Goal: Find specific page/section: Find specific page/section

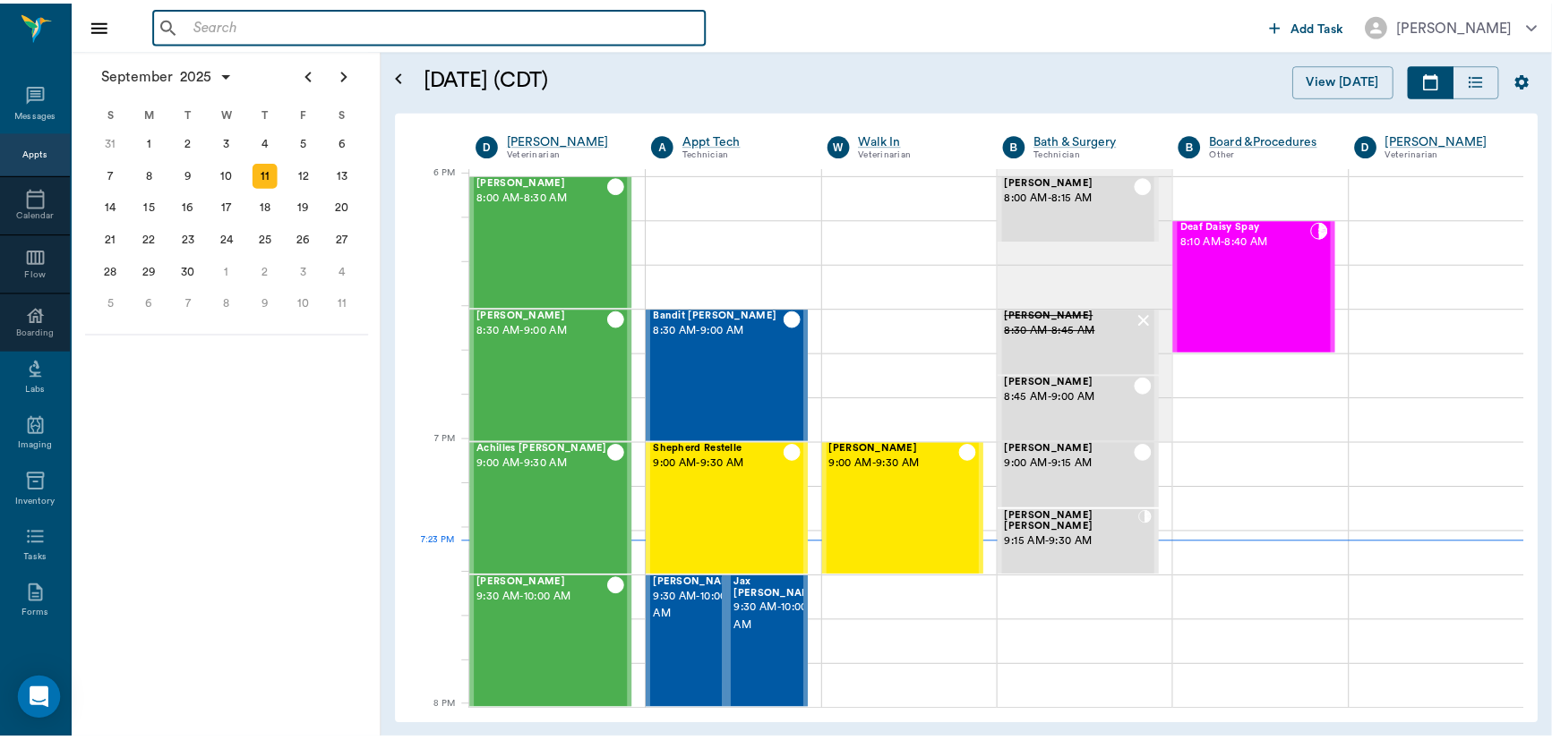
scroll to position [2691, 0]
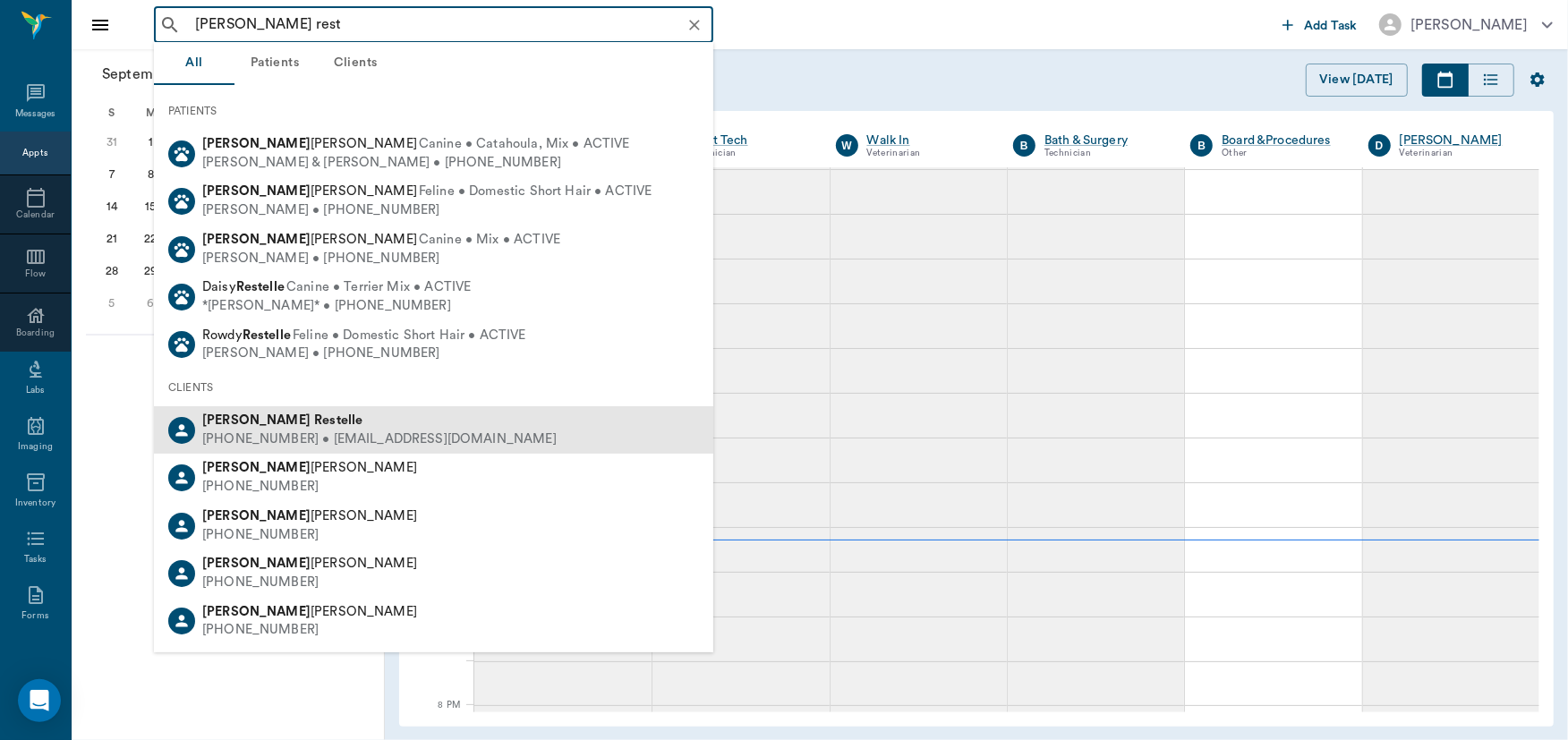
click at [339, 435] on div "[PHONE_NUMBER] • [EMAIL_ADDRESS][DOMAIN_NAME]" at bounding box center [379, 440] width 355 height 19
type input "[PERSON_NAME] rest"
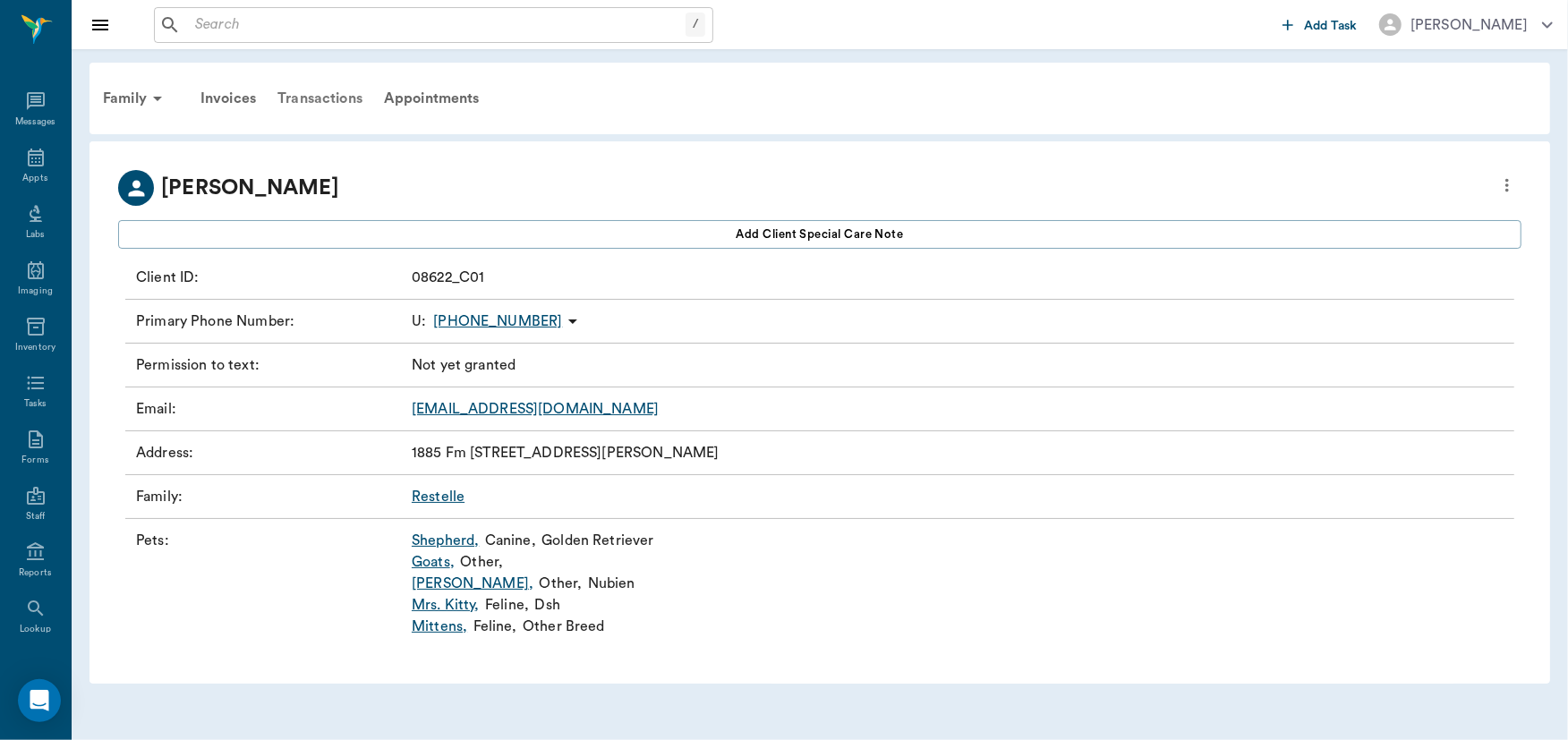
click at [323, 89] on div "Transactions" at bounding box center [320, 98] width 107 height 43
